Goal: Task Accomplishment & Management: Use online tool/utility

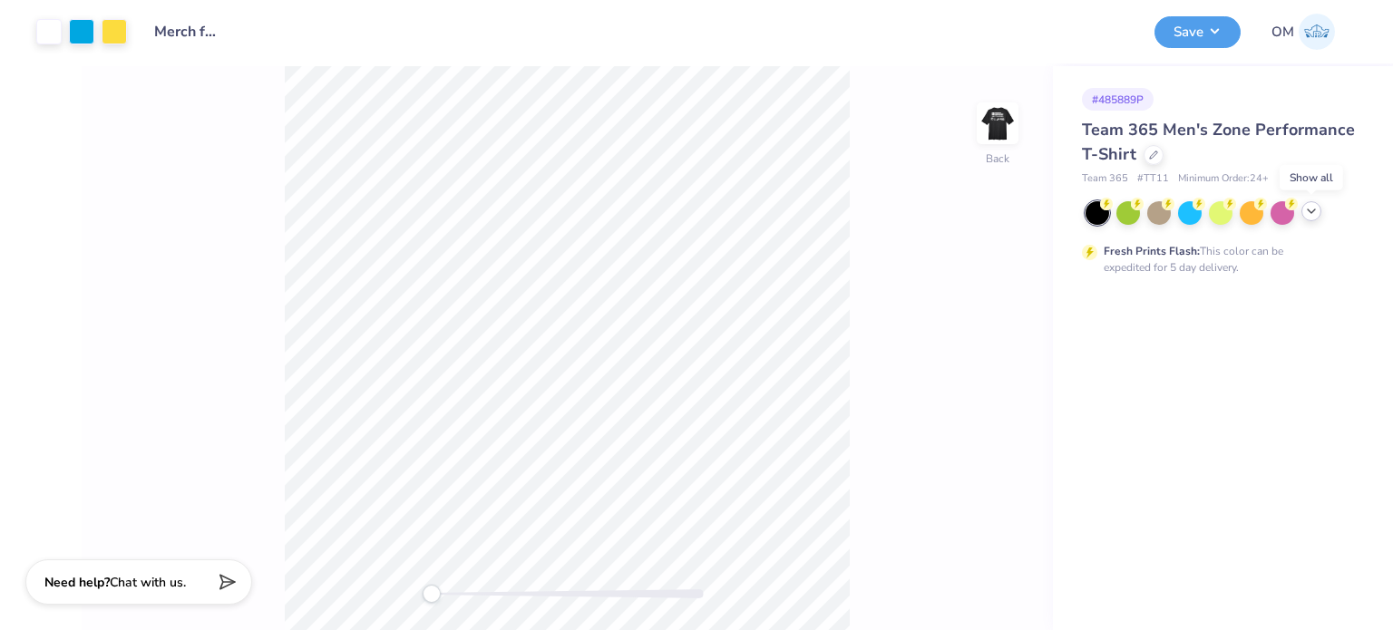
click at [1310, 214] on icon at bounding box center [1311, 211] width 15 height 15
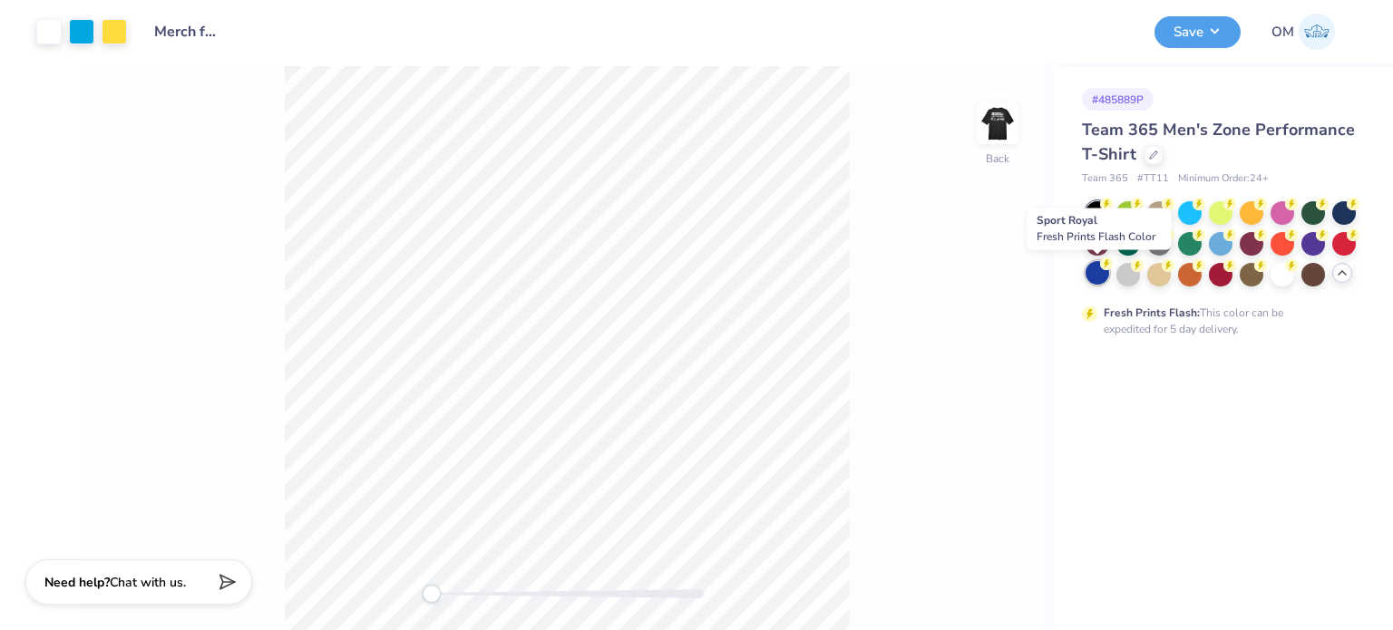
click at [1088, 273] on div at bounding box center [1097, 273] width 24 height 24
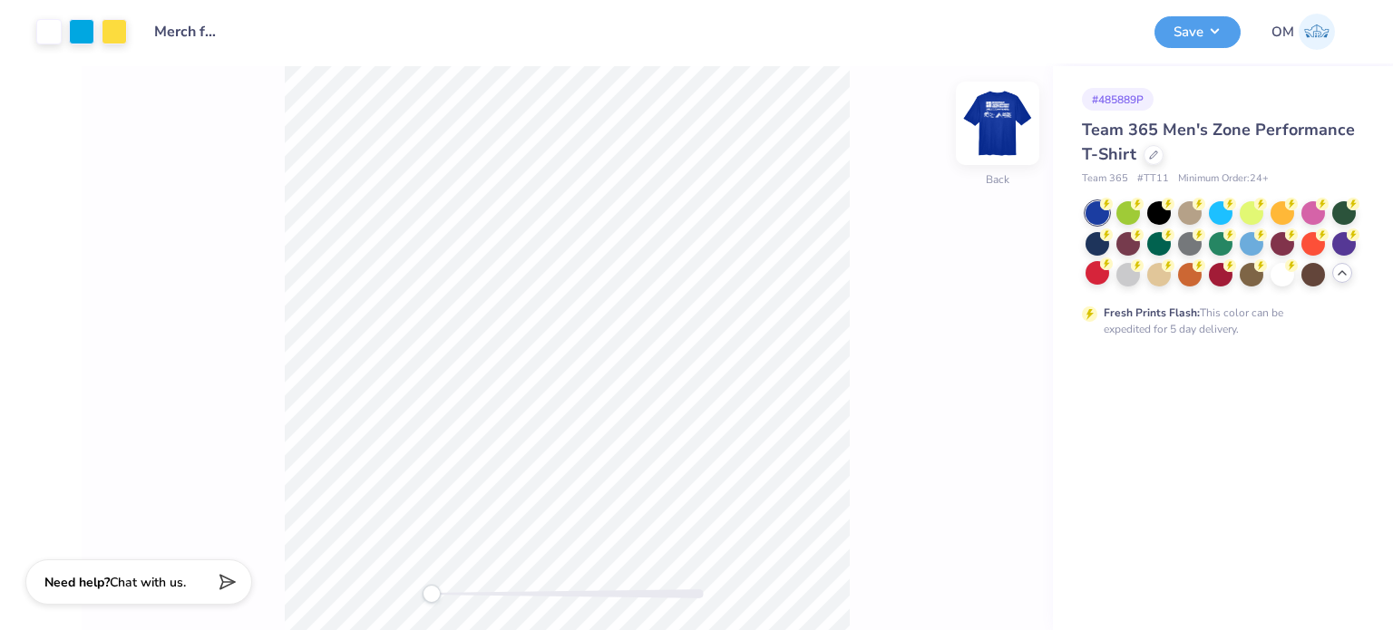
click at [1003, 104] on img at bounding box center [997, 123] width 73 height 73
click at [998, 119] on img at bounding box center [997, 123] width 73 height 73
click at [998, 119] on img at bounding box center [997, 123] width 36 height 36
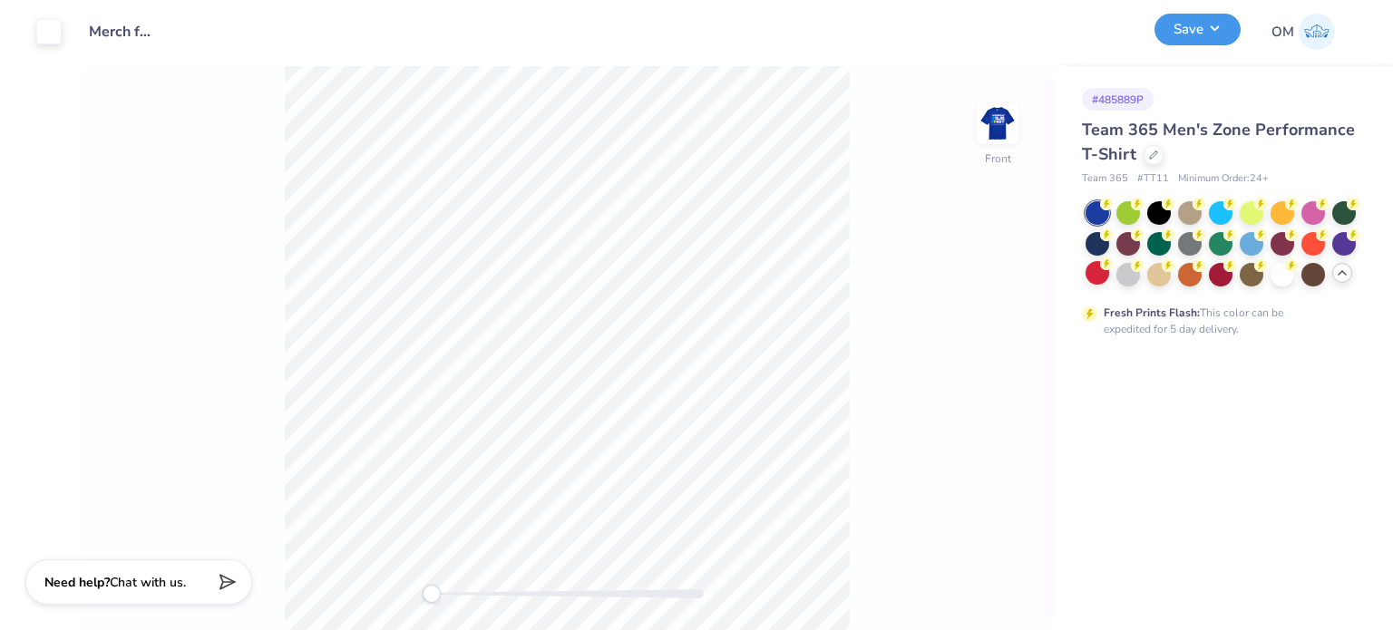
click at [1198, 22] on button "Save" at bounding box center [1197, 30] width 86 height 32
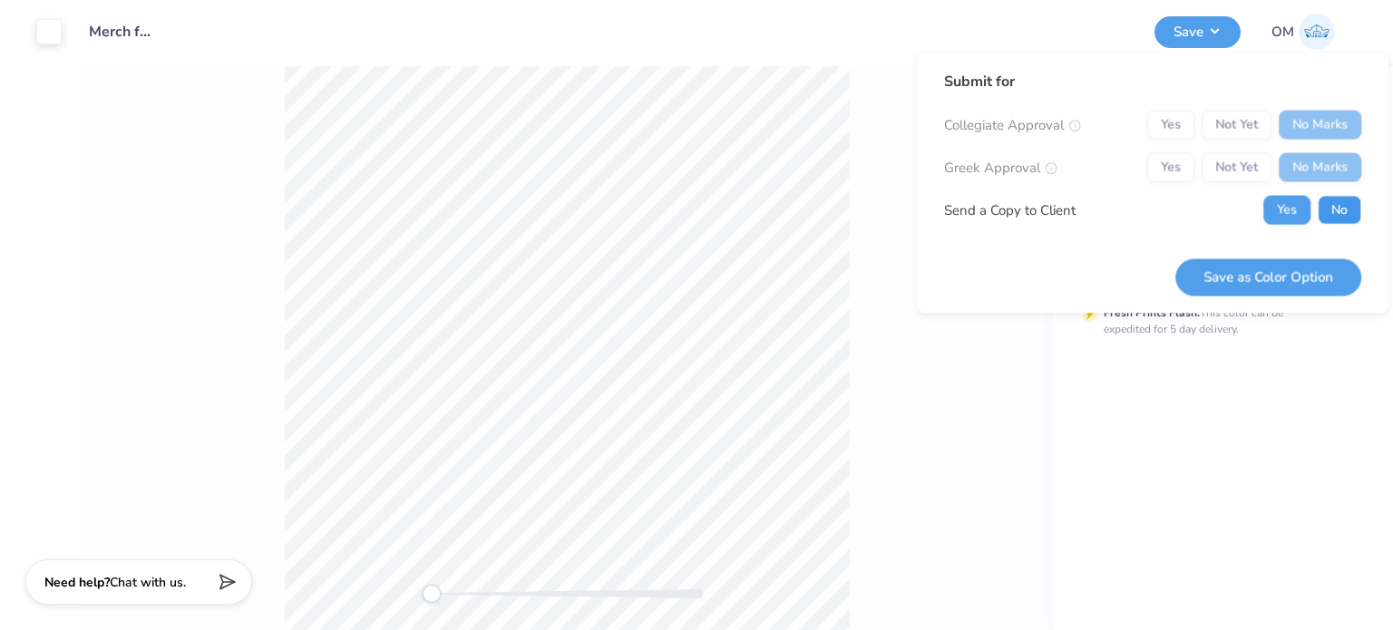
click at [1342, 206] on button "No" at bounding box center [1339, 210] width 44 height 29
click at [1239, 275] on button "Save as Color Option" at bounding box center [1268, 276] width 186 height 37
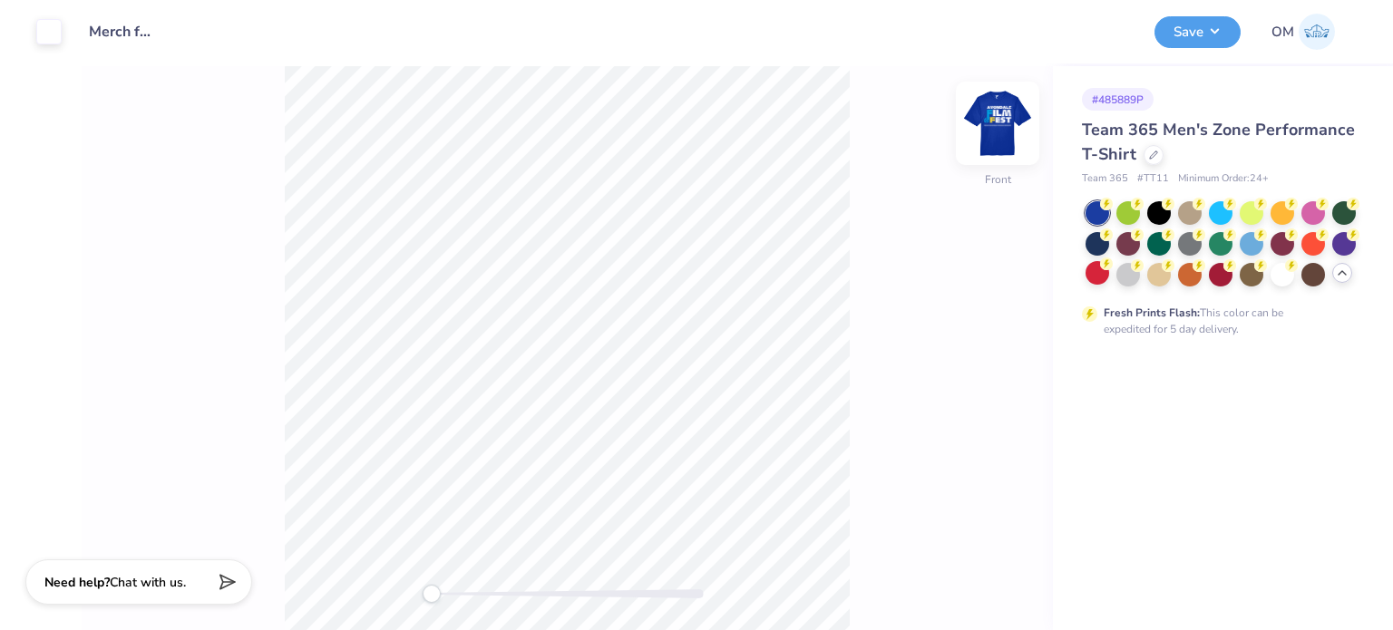
click at [1015, 130] on img at bounding box center [997, 123] width 73 height 73
